Goal: Task Accomplishment & Management: Manage account settings

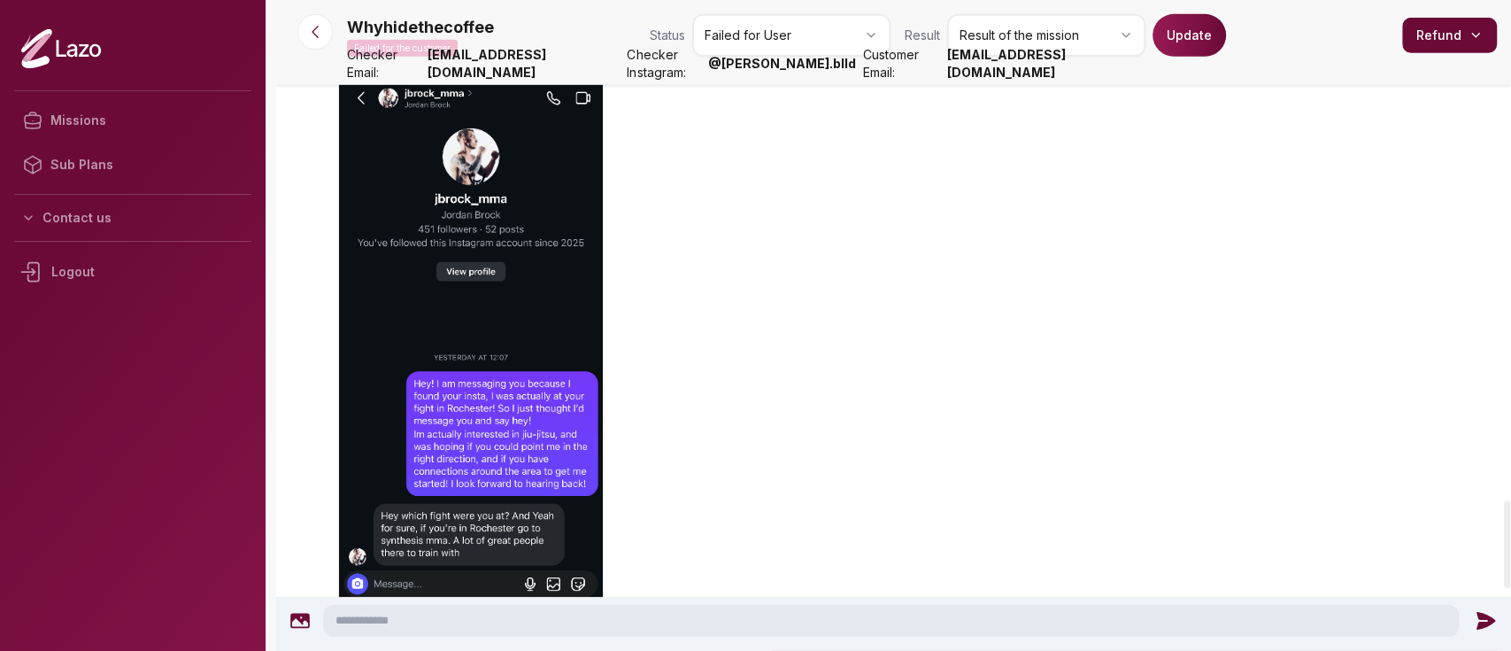
scroll to position [3712, 0]
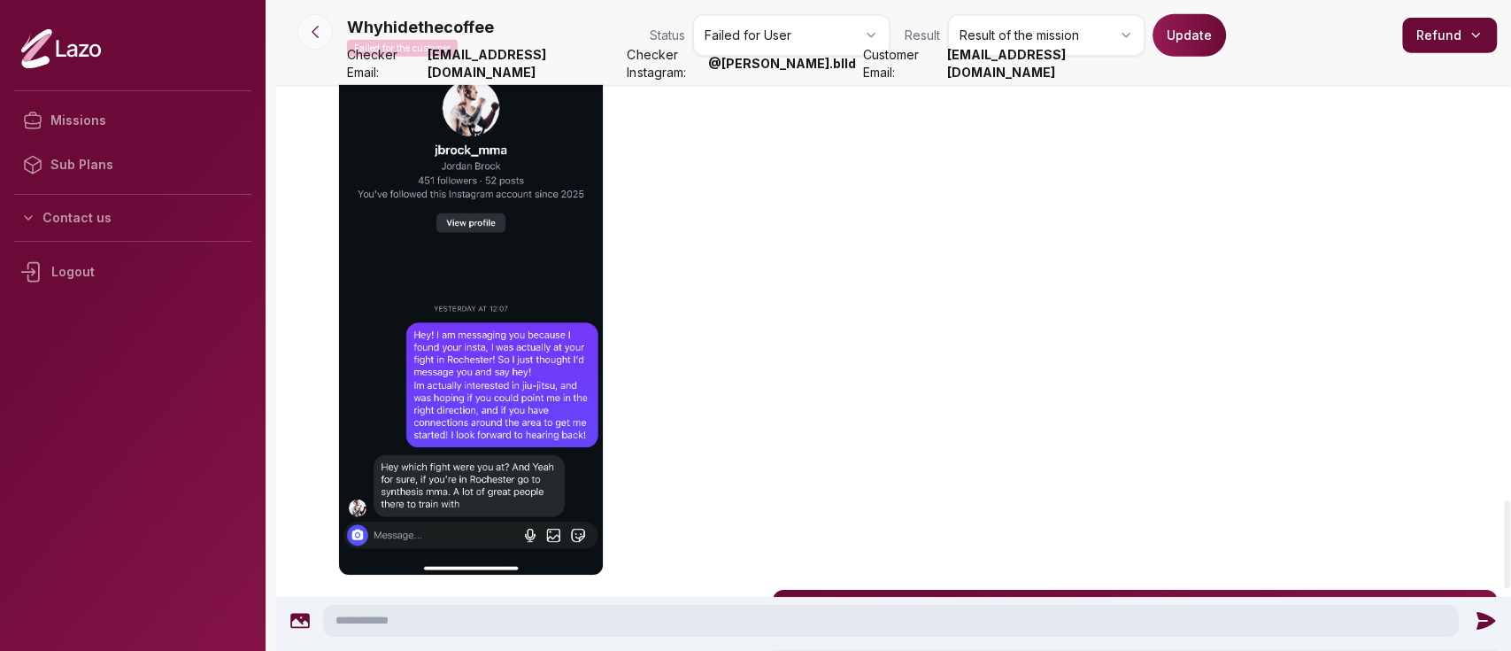
click at [320, 46] on button at bounding box center [314, 31] width 35 height 35
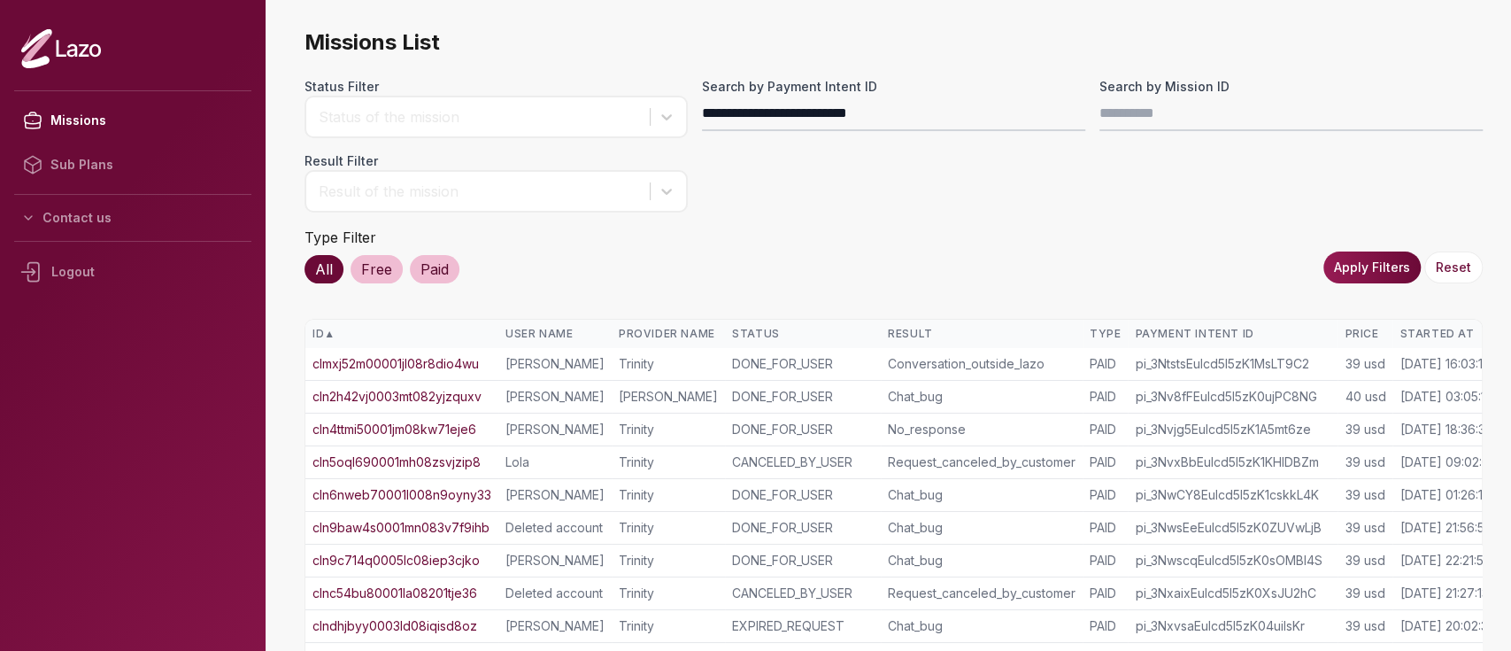
type input "**********"
click at [1342, 271] on button "Apply Filters" at bounding box center [1372, 267] width 97 height 32
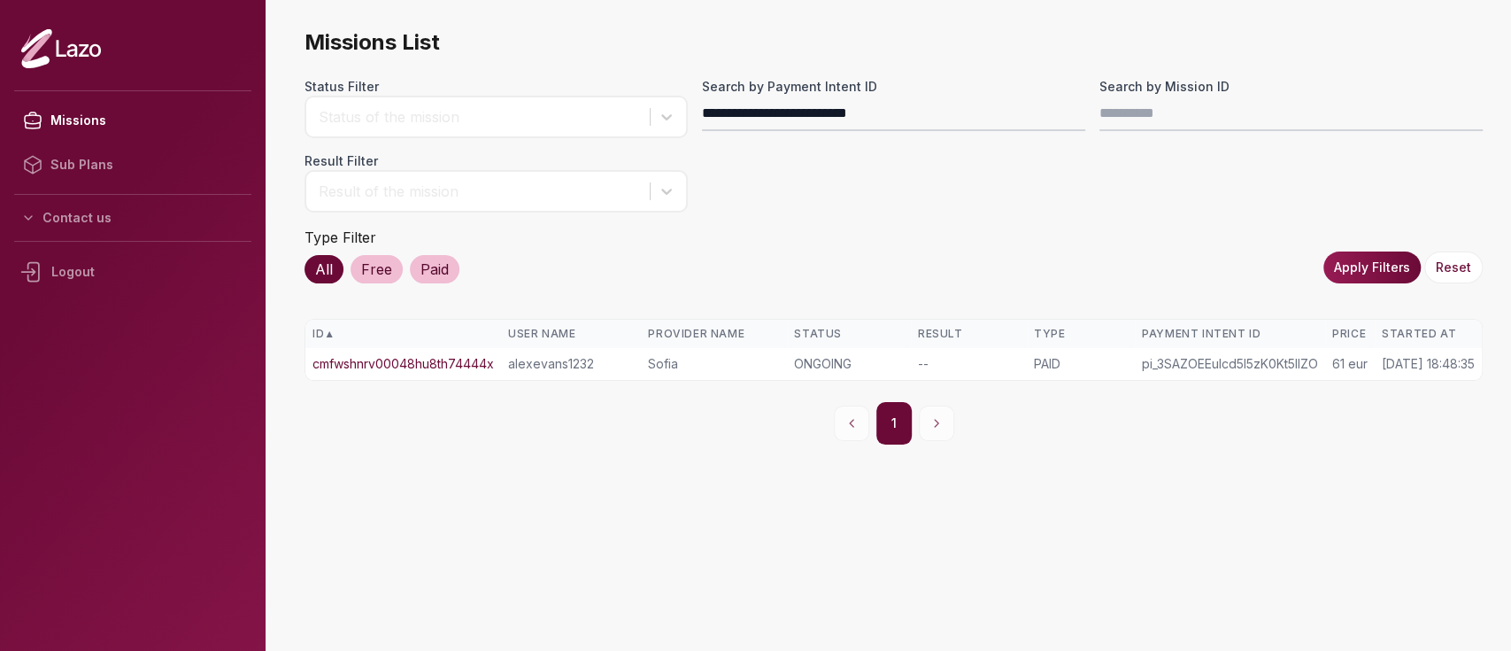
click at [421, 364] on link "cmfwshnrv00048hu8th74444x" at bounding box center [403, 364] width 181 height 18
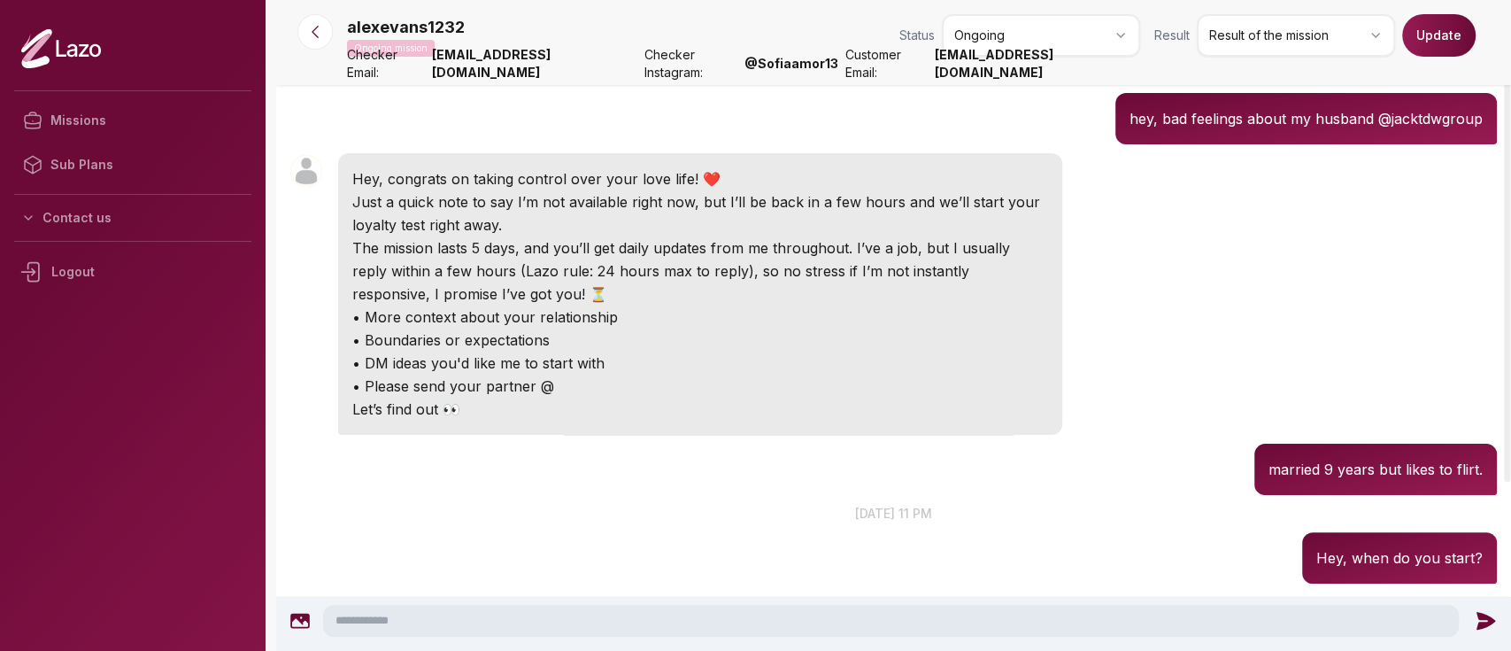
scroll to position [82, 0]
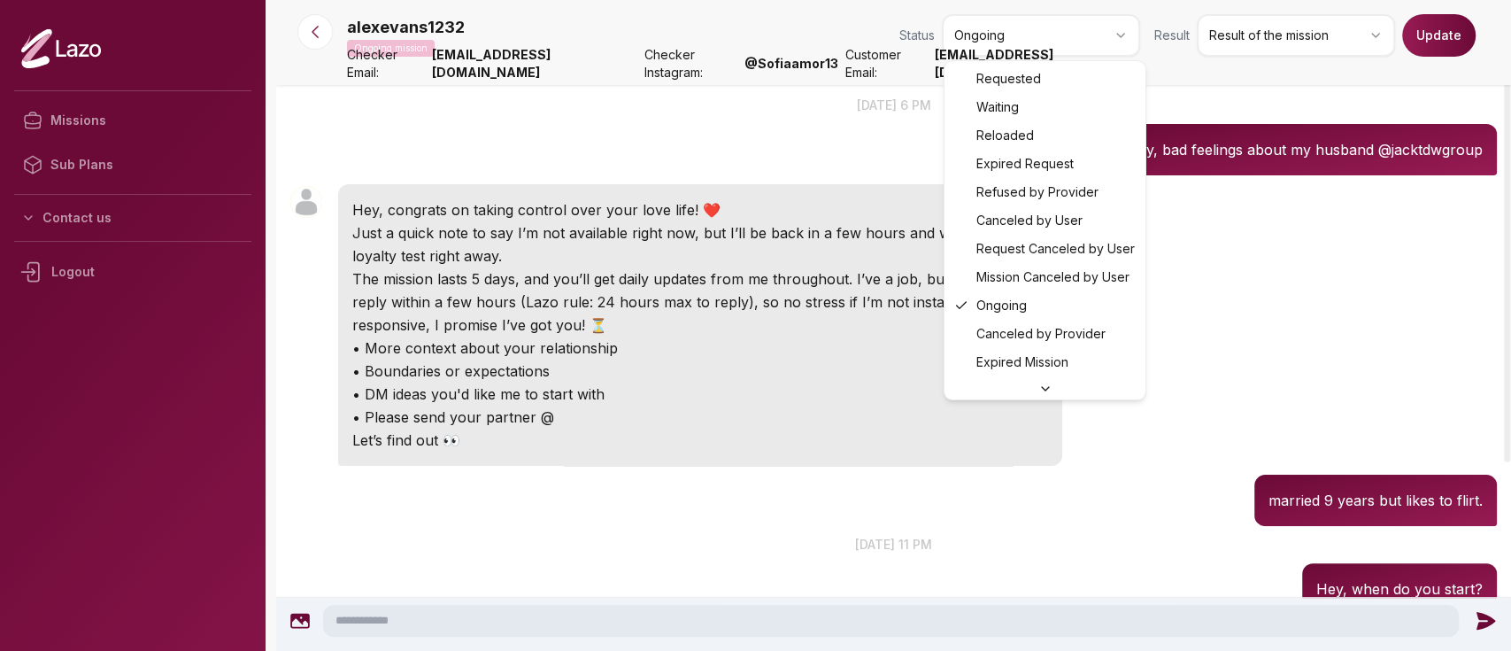
click at [1119, 35] on html "Missions Sub Plans Contact us Logout alexevans1232 Ongoing mission Status Ongoi…" at bounding box center [755, 325] width 1511 height 651
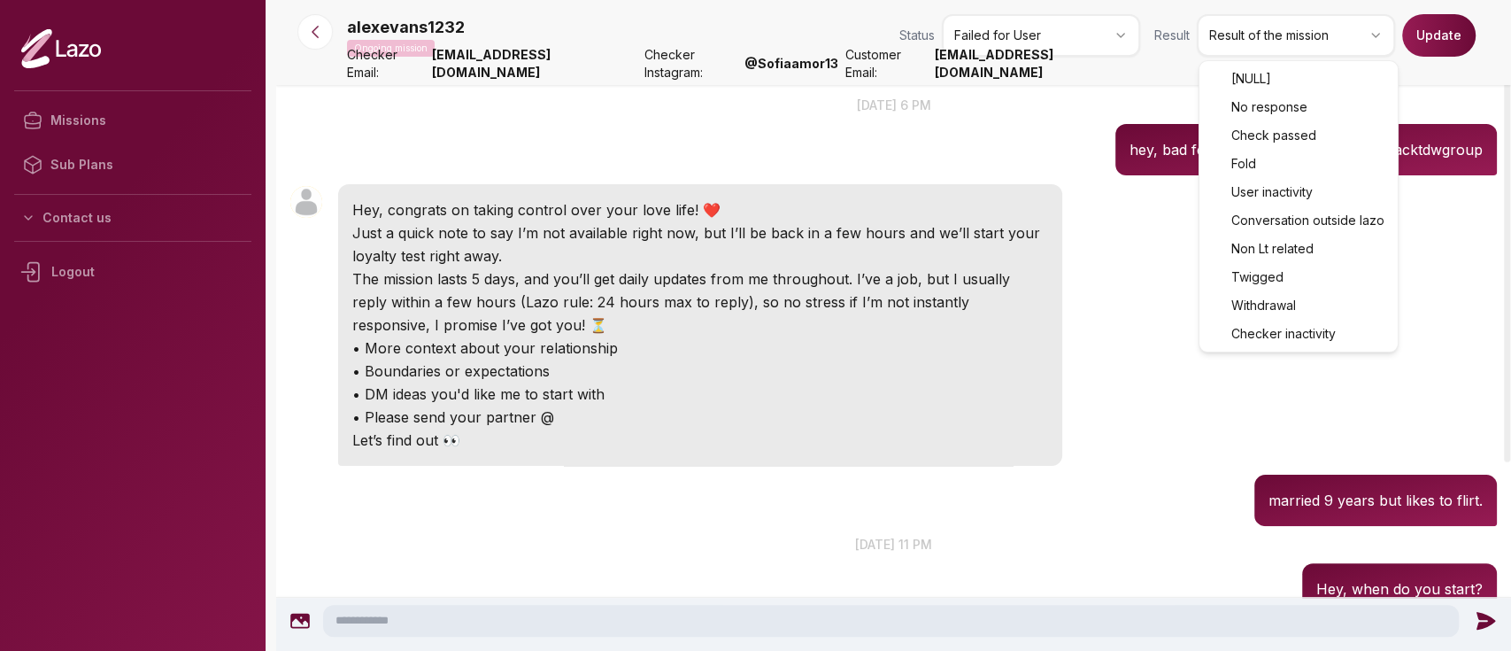
click at [1241, 56] on html "Missions Sub Plans Contact us Logout alexevans1232 Ongoing mission Status Faile…" at bounding box center [755, 325] width 1511 height 651
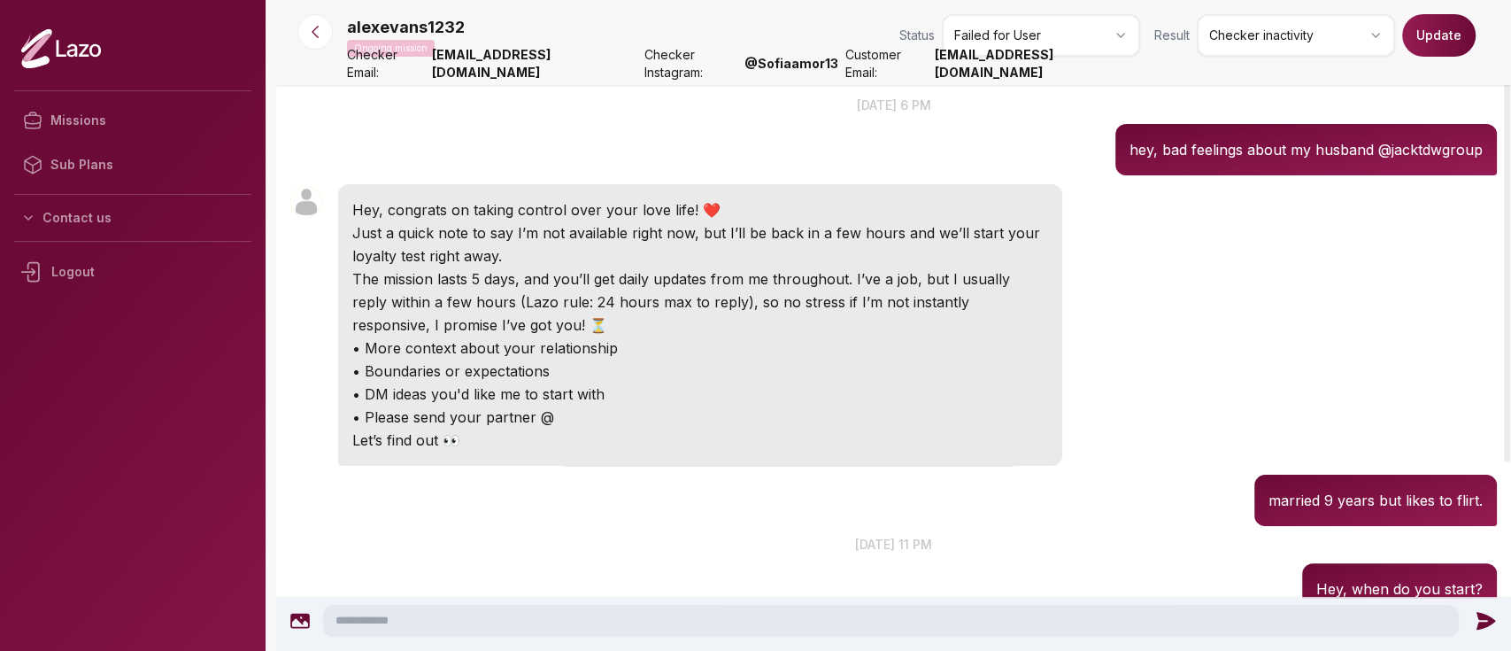
click at [1431, 23] on button "Update" at bounding box center [1438, 35] width 73 height 42
